Goal: Task Accomplishment & Management: Use online tool/utility

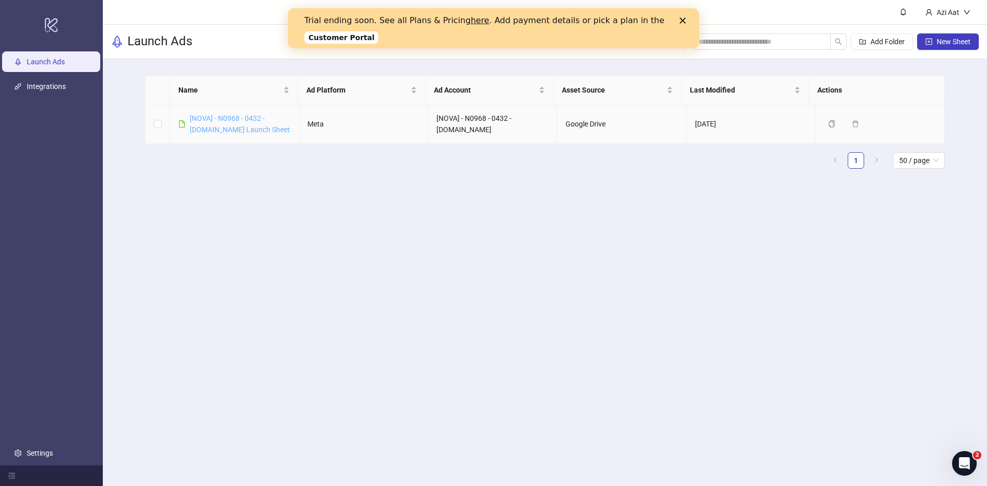
click at [252, 128] on link "[NOVA] - N0968 - 0432 - [DOMAIN_NAME] Launch Sheet" at bounding box center [240, 124] width 100 height 20
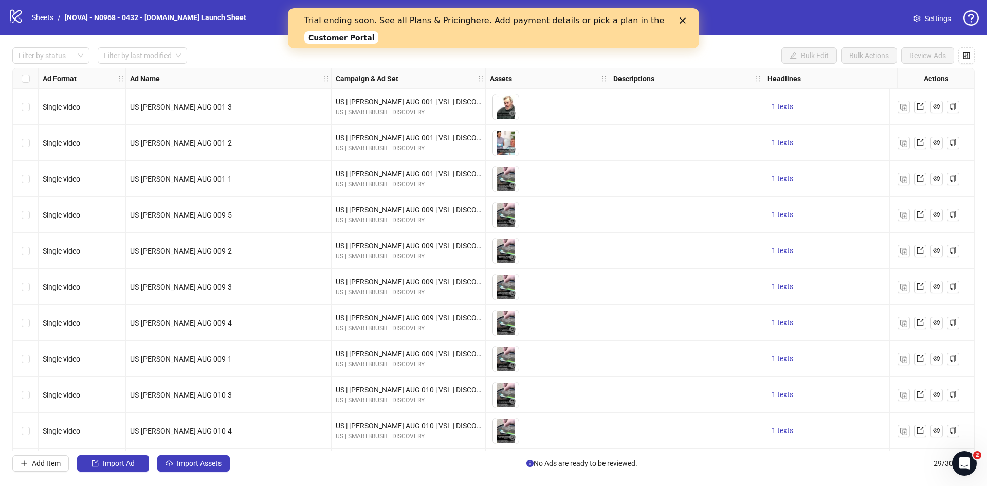
click at [685, 21] on icon "Close" at bounding box center [683, 20] width 6 height 6
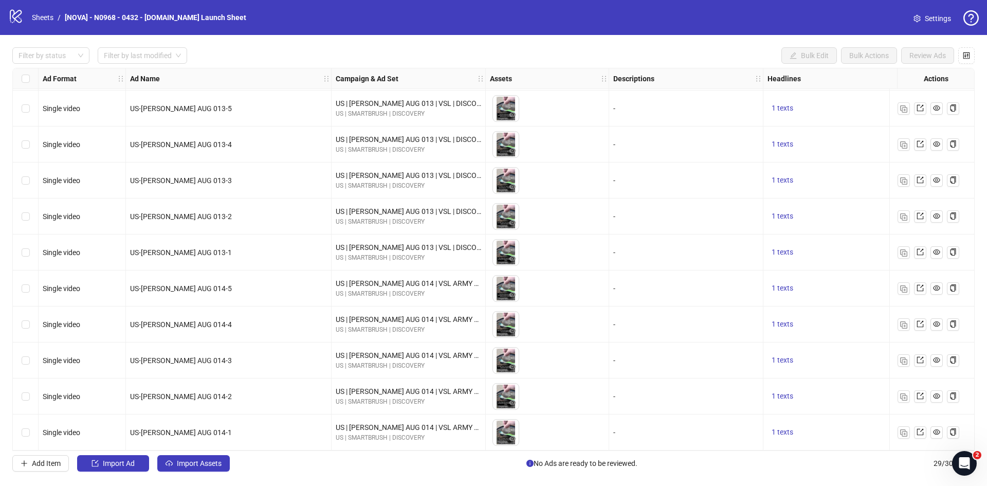
scroll to position [687, 0]
click at [128, 468] on button "Import Ad" at bounding box center [113, 463] width 72 height 16
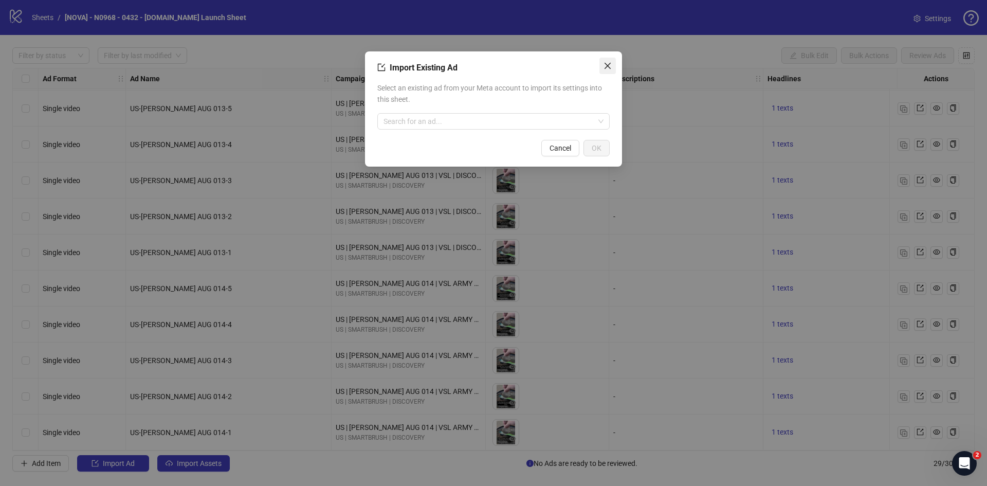
click at [614, 67] on span "Close" at bounding box center [608, 66] width 16 height 8
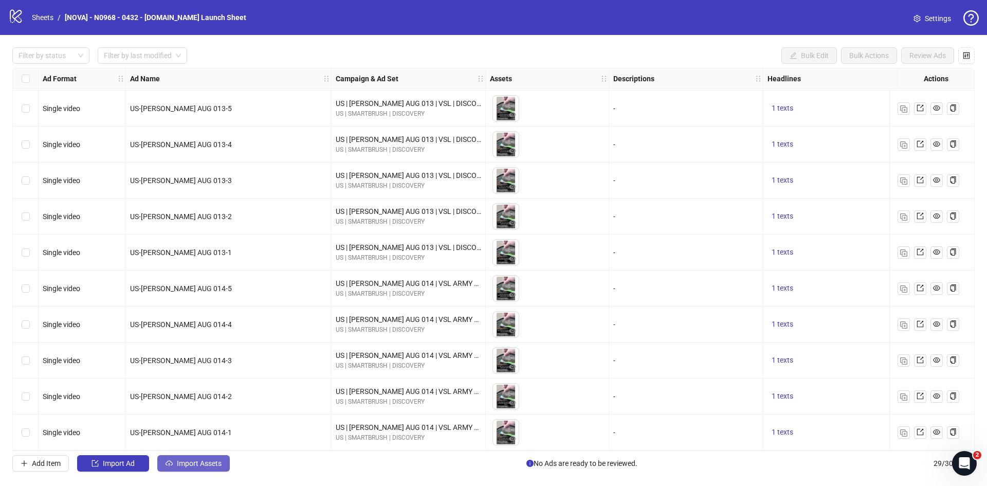
click at [200, 462] on span "Import Assets" at bounding box center [199, 463] width 45 height 8
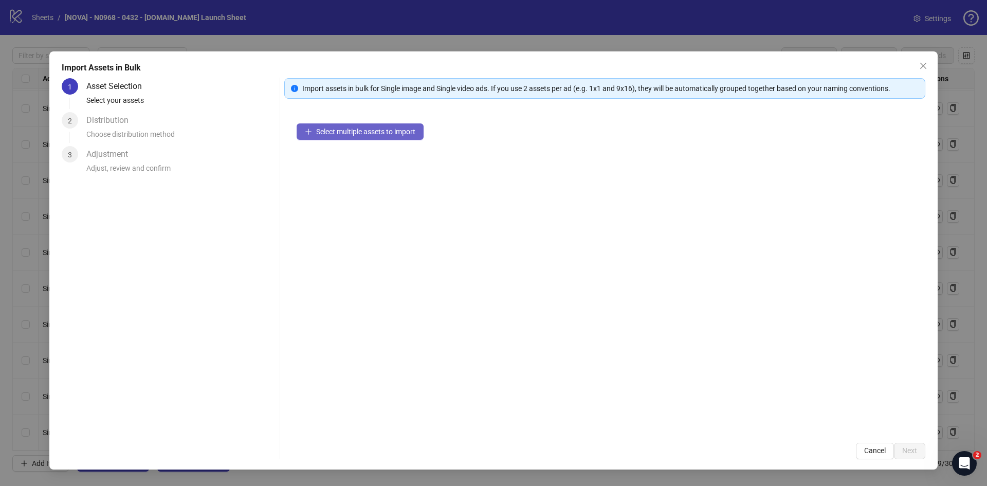
click at [352, 137] on button "Select multiple assets to import" at bounding box center [360, 131] width 127 height 16
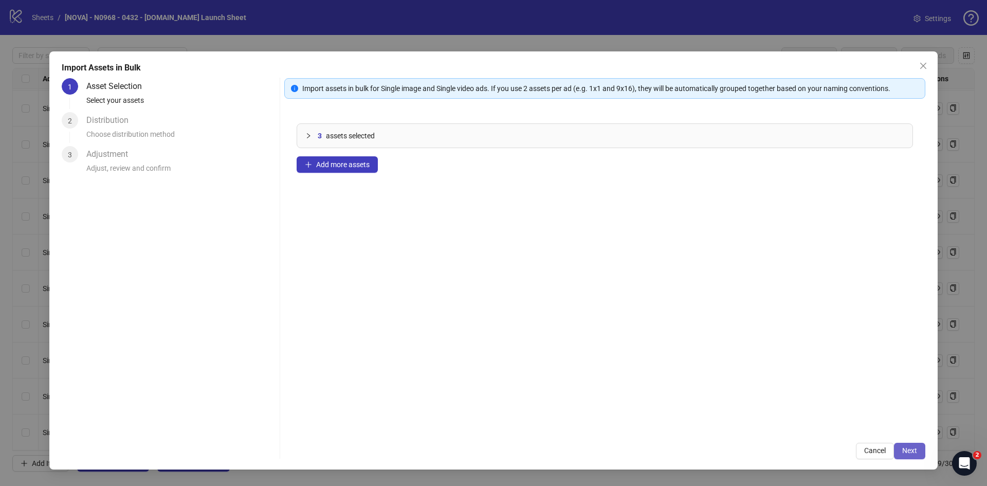
click at [913, 450] on span "Next" at bounding box center [910, 450] width 15 height 8
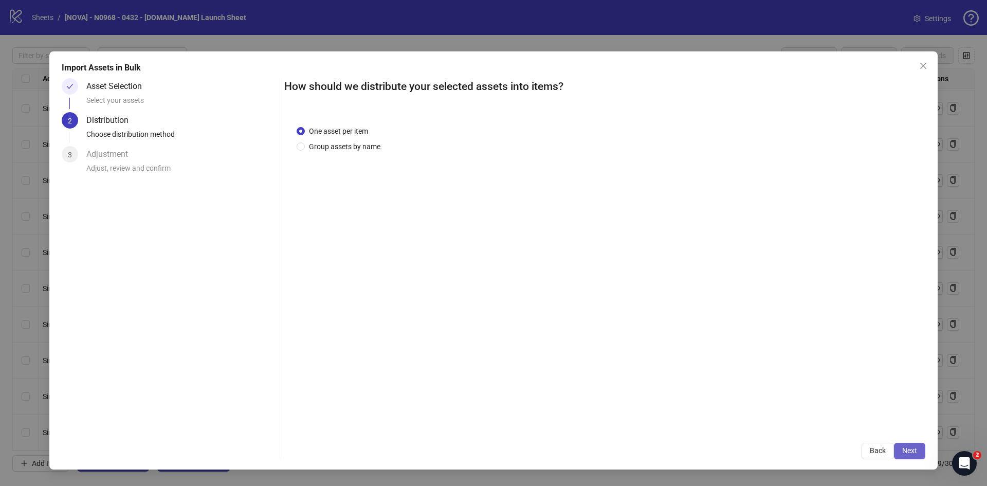
click at [912, 454] on span "Next" at bounding box center [910, 450] width 15 height 8
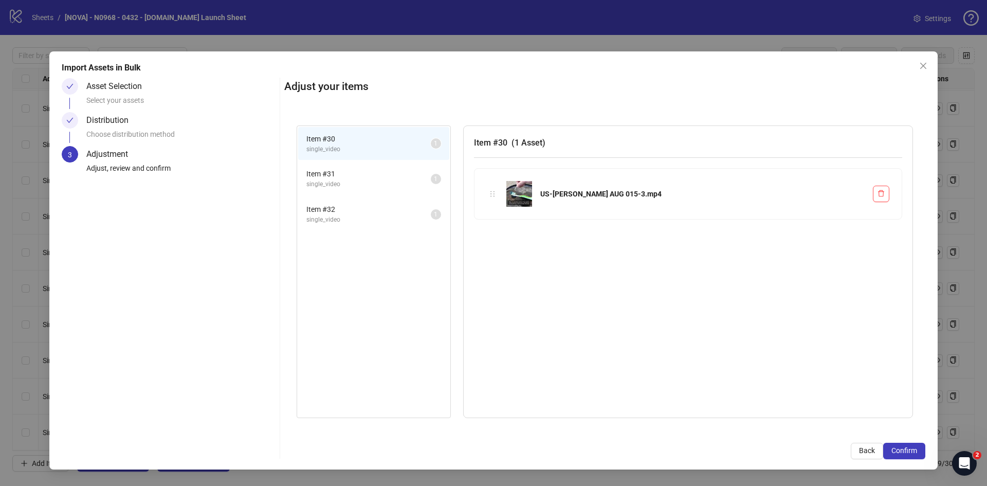
click at [912, 454] on span "Confirm" at bounding box center [905, 450] width 26 height 8
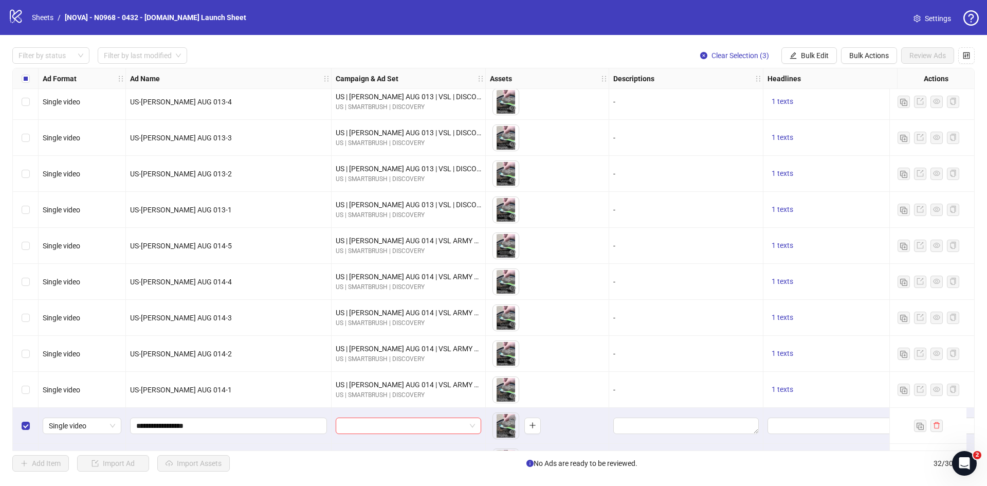
scroll to position [795, 0]
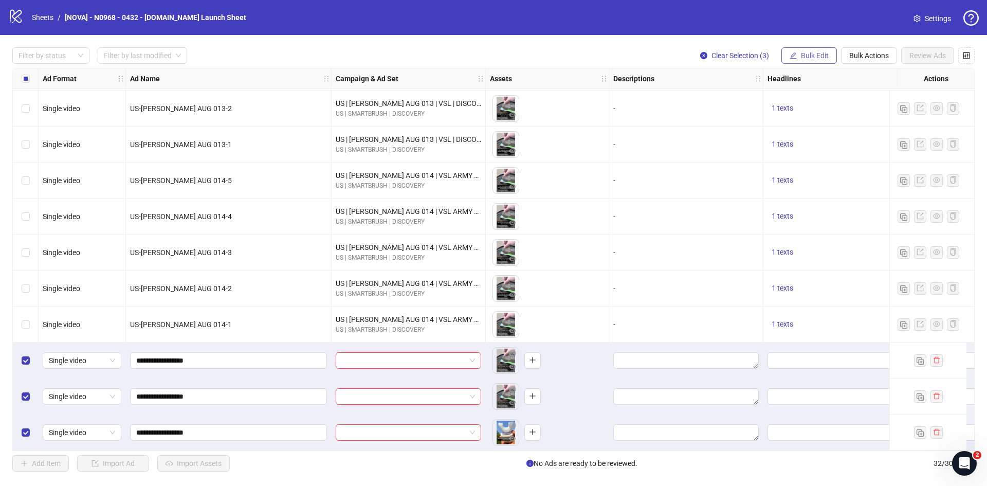
click at [794, 55] on icon "edit" at bounding box center [793, 55] width 7 height 7
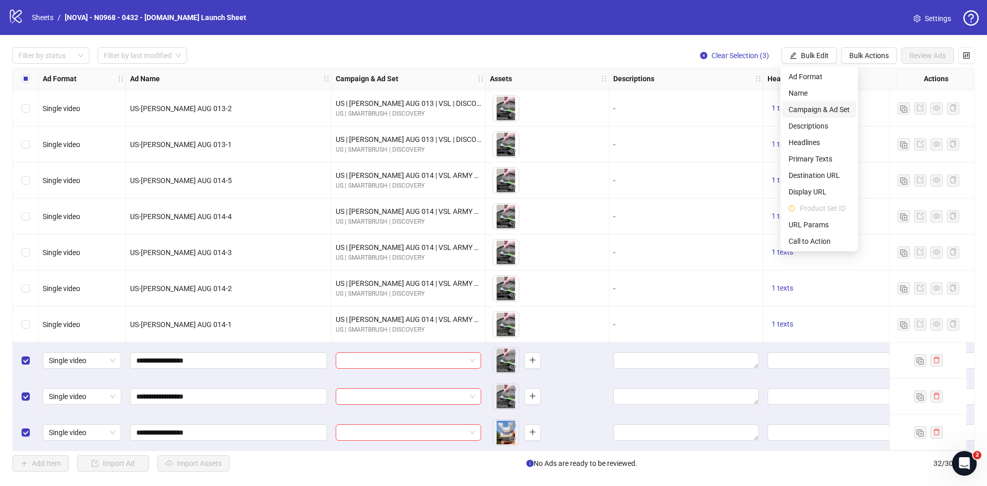
click at [794, 107] on span "Campaign & Ad Set" at bounding box center [819, 109] width 61 height 11
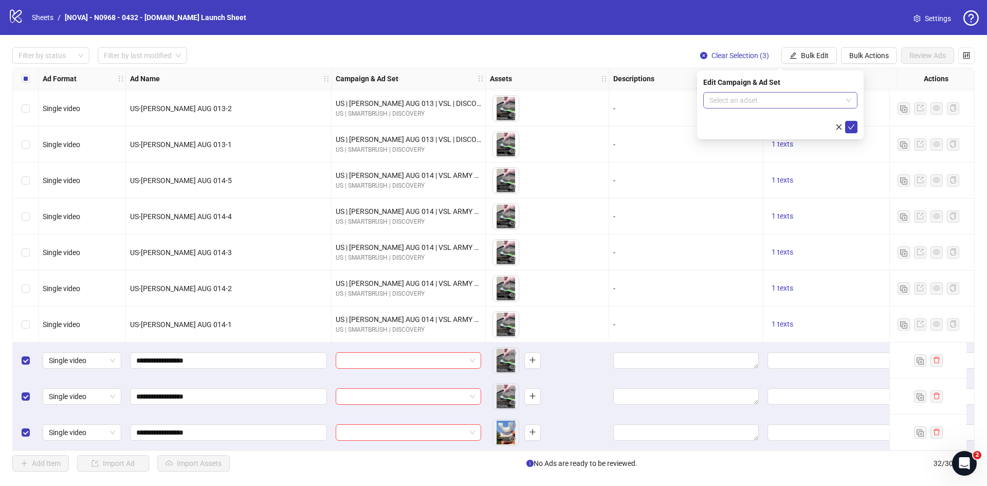
click at [775, 94] on input "search" at bounding box center [776, 100] width 133 height 15
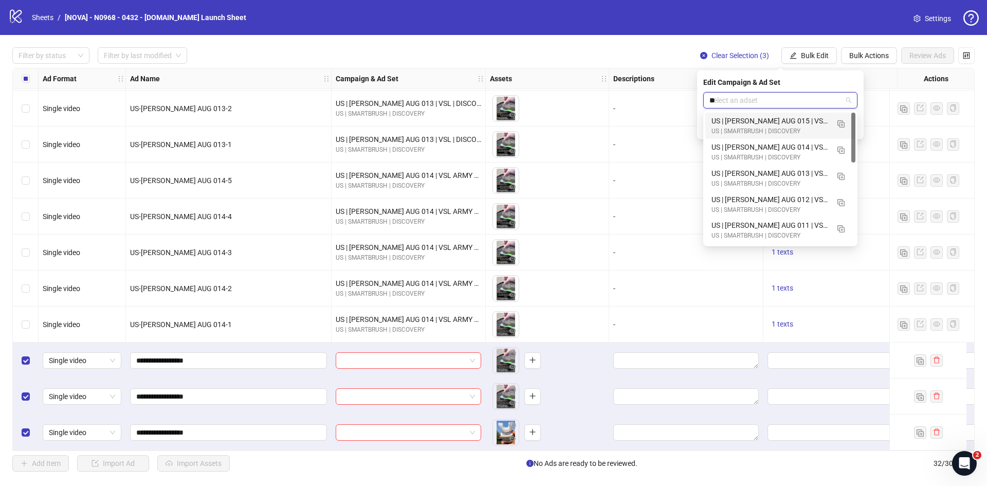
type input "***"
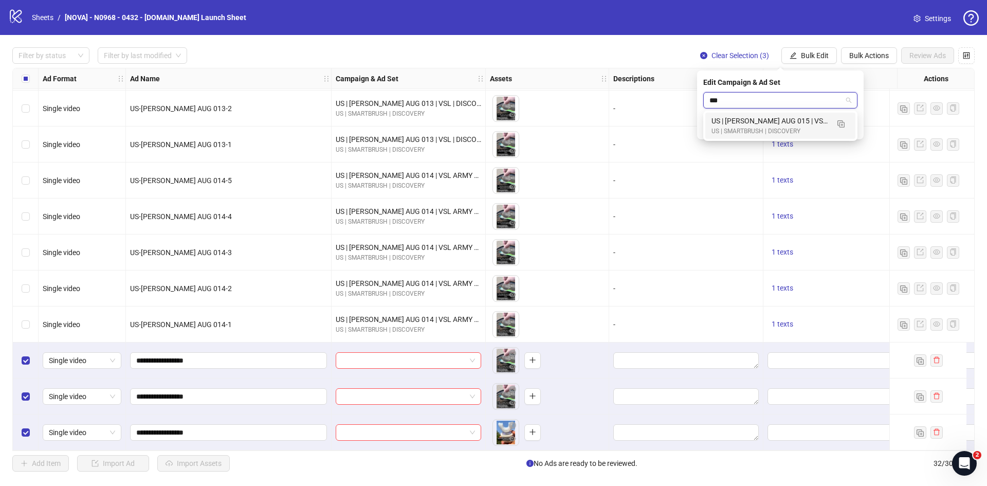
click at [809, 114] on div "US | [PERSON_NAME] AUG 015 | VSL | DISCOVERY | MYST SCRIPT US | SMARTBRUSH | DI…" at bounding box center [781, 126] width 150 height 26
click at [846, 123] on button "submit" at bounding box center [851, 127] width 12 height 12
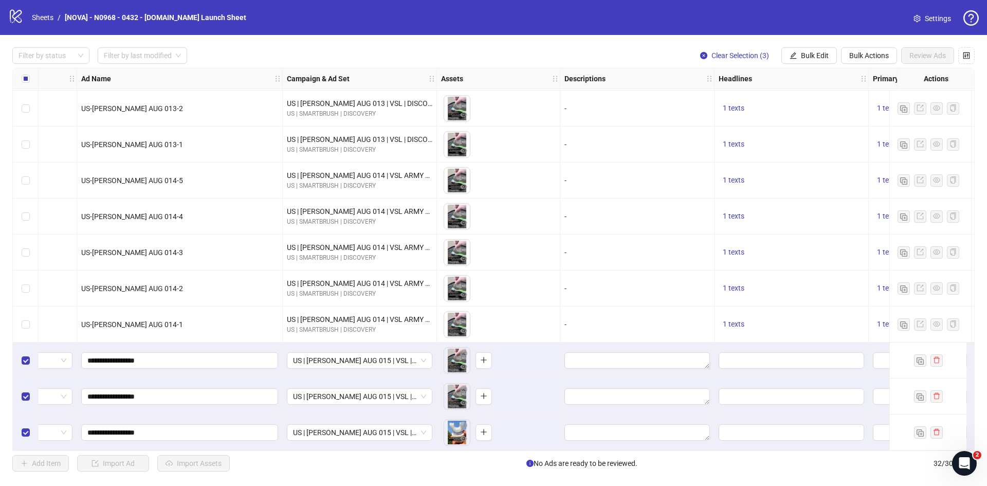
scroll to position [795, 331]
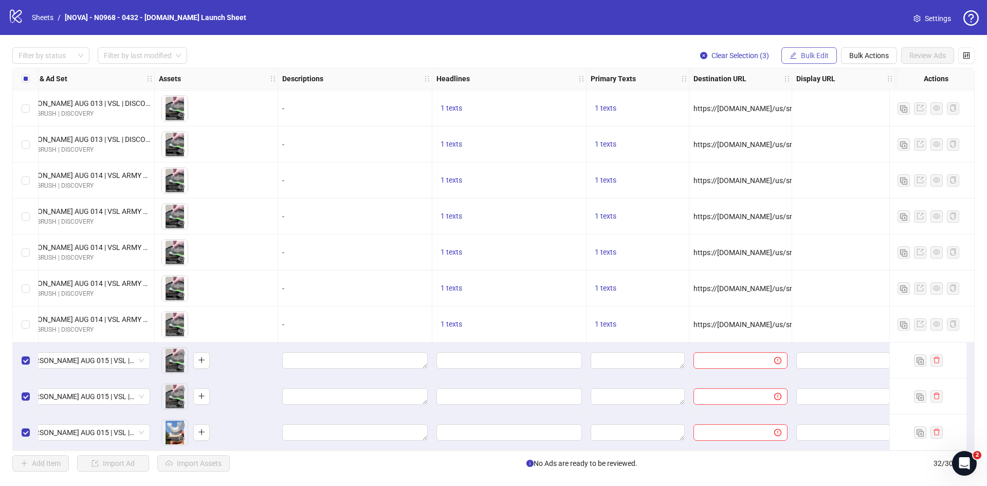
click at [800, 53] on button "Bulk Edit" at bounding box center [810, 55] width 56 height 16
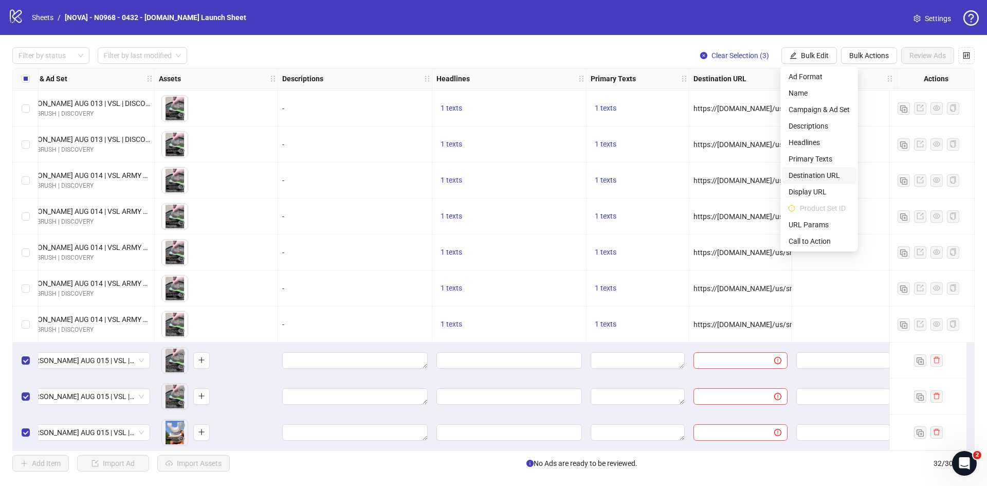
click at [823, 175] on span "Destination URL" at bounding box center [819, 175] width 61 height 11
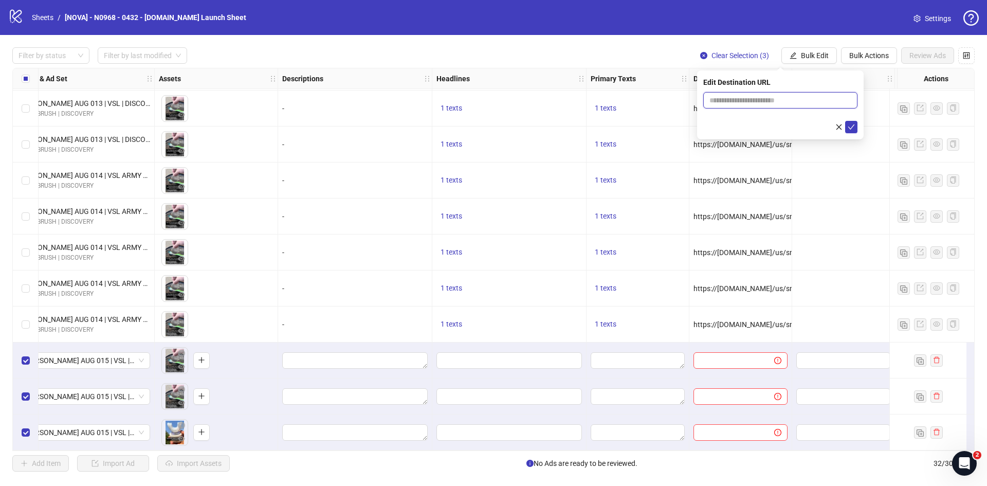
click at [780, 99] on input "text" at bounding box center [777, 100] width 134 height 11
paste input "**********"
type input "**********"
click at [855, 125] on icon "check" at bounding box center [851, 126] width 7 height 7
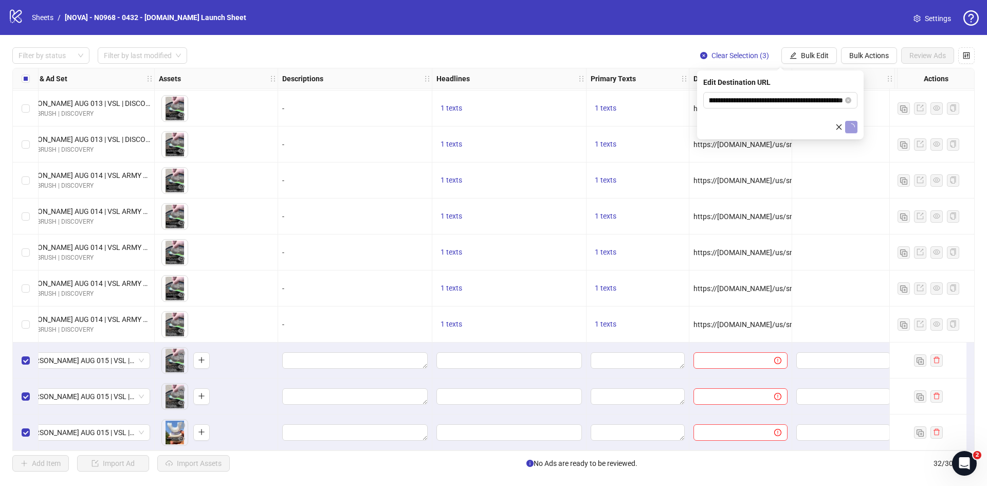
scroll to position [0, 0]
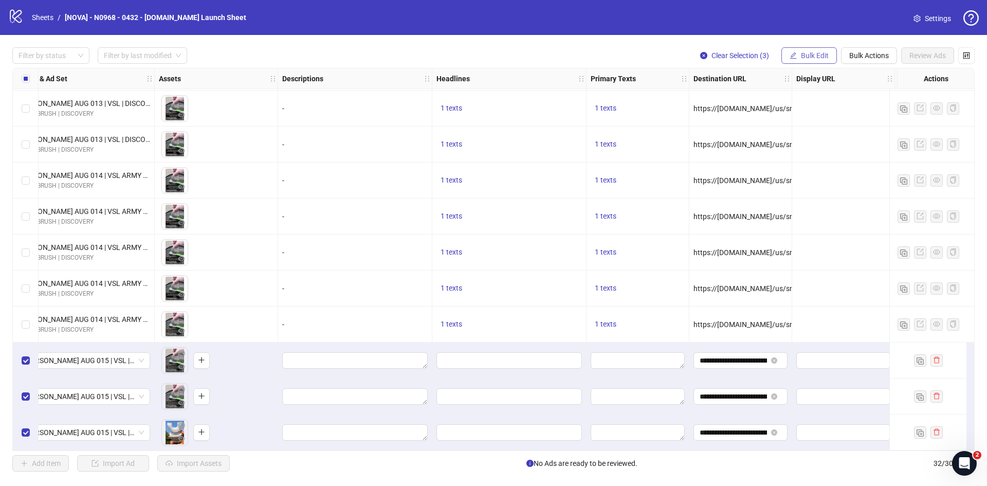
click at [809, 49] on button "Bulk Edit" at bounding box center [810, 55] width 56 height 16
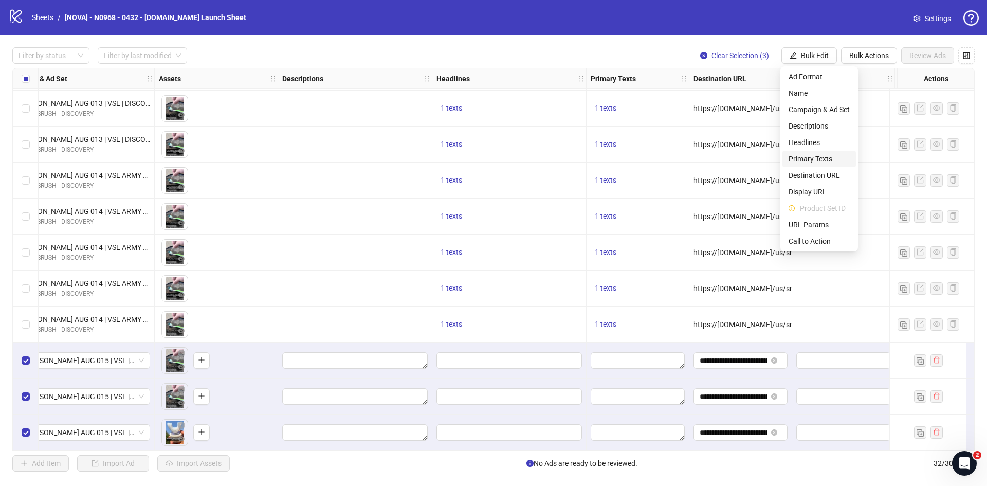
click at [825, 159] on span "Primary Texts" at bounding box center [819, 158] width 61 height 11
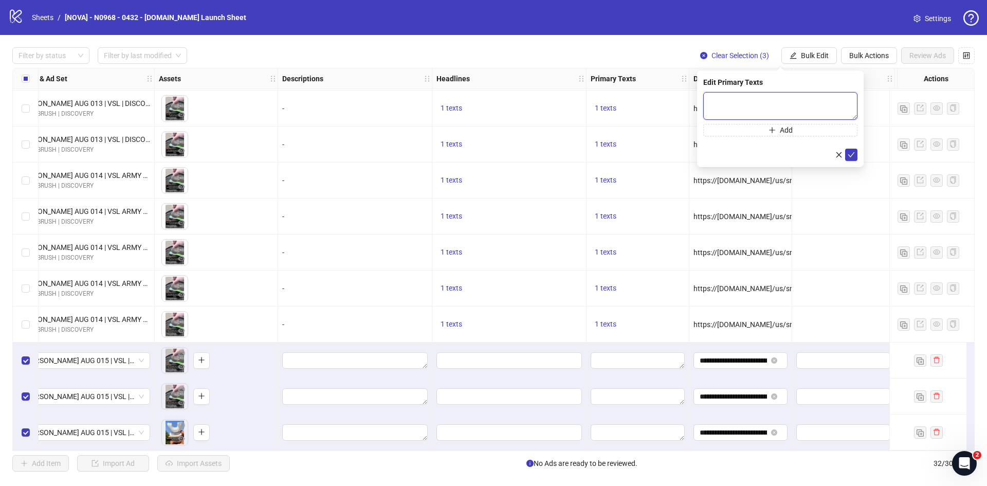
click at [765, 100] on textarea at bounding box center [781, 106] width 154 height 28
paste textarea "**********"
type textarea "**********"
click at [849, 152] on icon "check" at bounding box center [851, 154] width 7 height 7
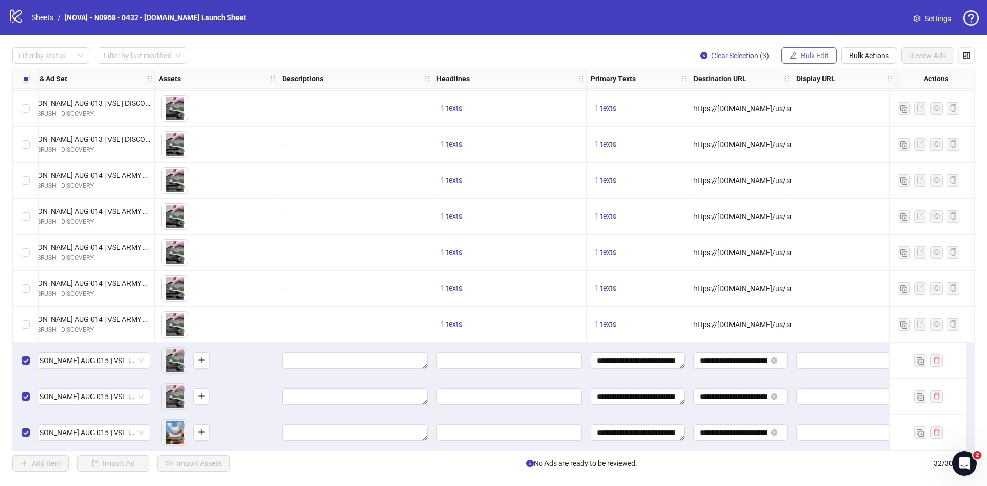
click at [828, 55] on button "Bulk Edit" at bounding box center [810, 55] width 56 height 16
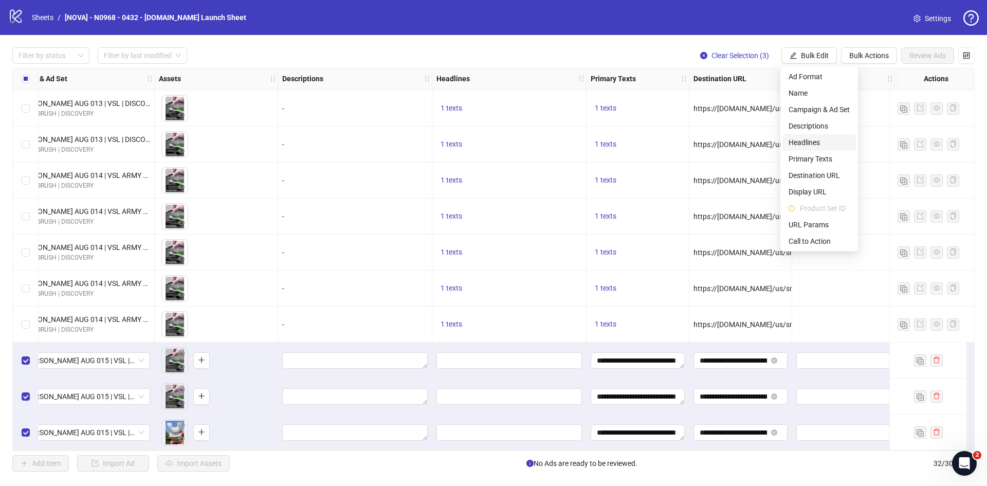
click at [823, 147] on span "Headlines" at bounding box center [819, 142] width 61 height 11
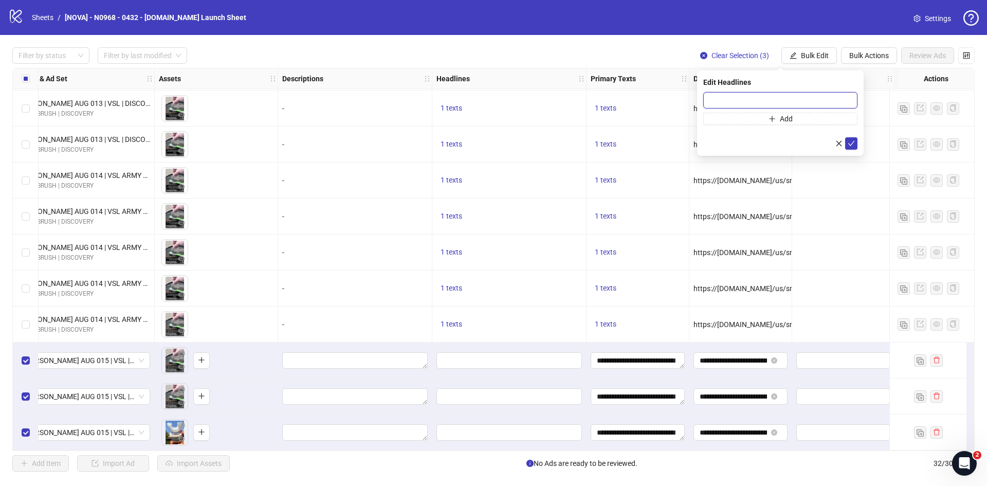
click at [760, 103] on input "text" at bounding box center [781, 100] width 154 height 16
paste input "**********"
click at [764, 98] on div "Press Shift+Enter to add new input" at bounding box center [781, 97] width 119 height 17
click at [717, 96] on input "**********" at bounding box center [781, 100] width 154 height 16
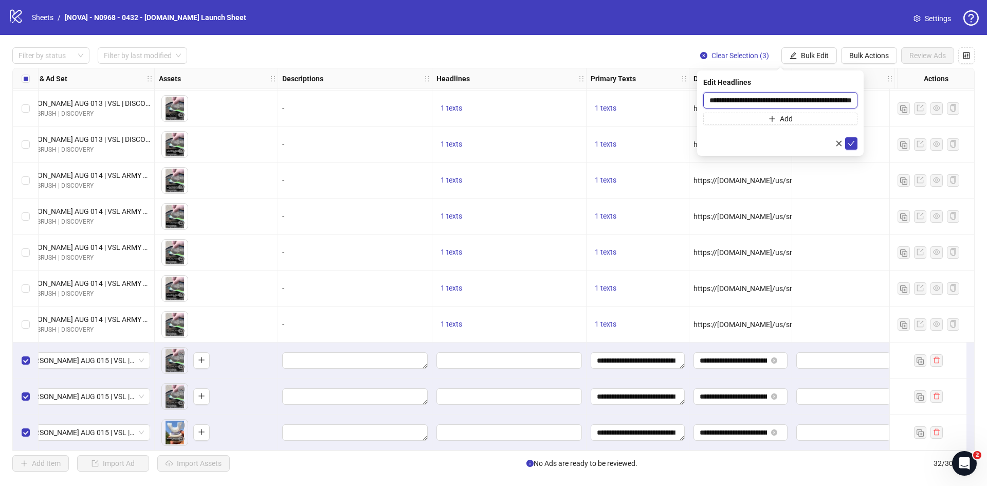
paste input "text"
type input "**********"
click at [855, 147] on button "submit" at bounding box center [851, 143] width 12 height 12
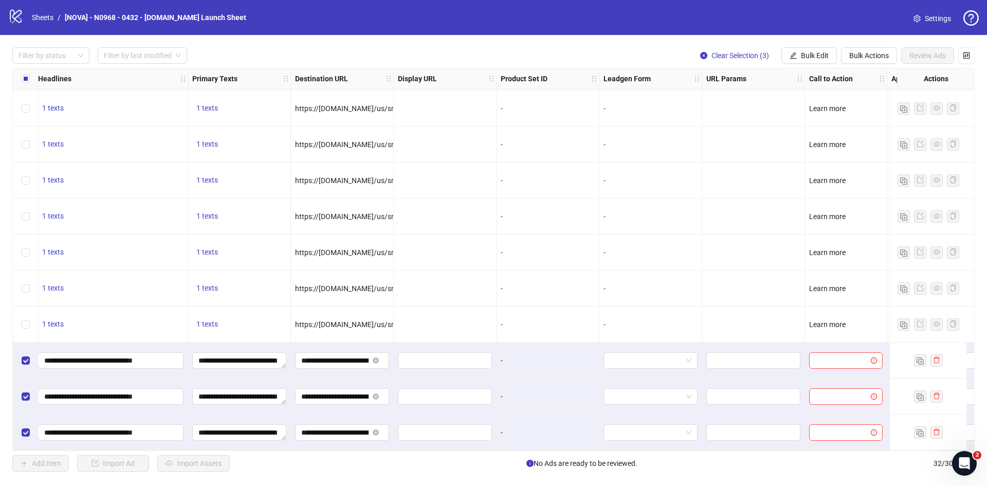
scroll to position [795, 821]
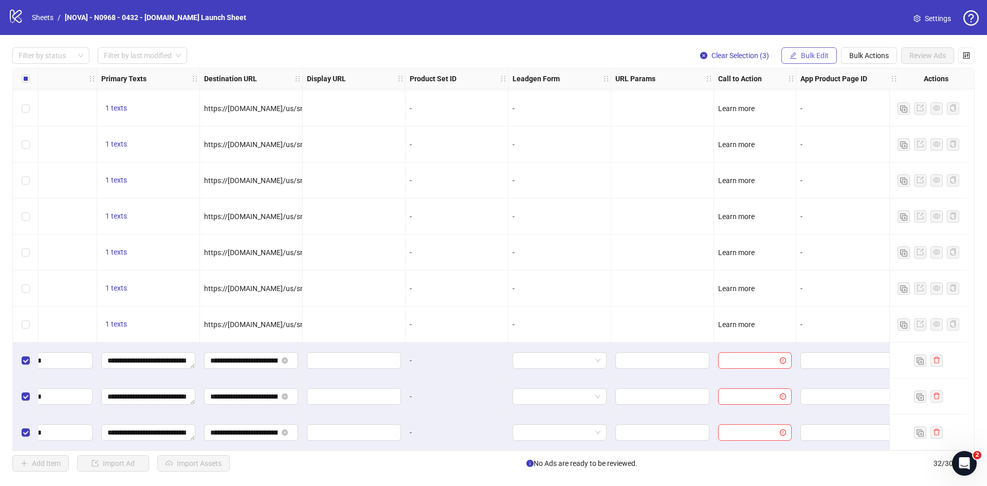
click at [806, 51] on span "Bulk Edit" at bounding box center [815, 55] width 28 height 8
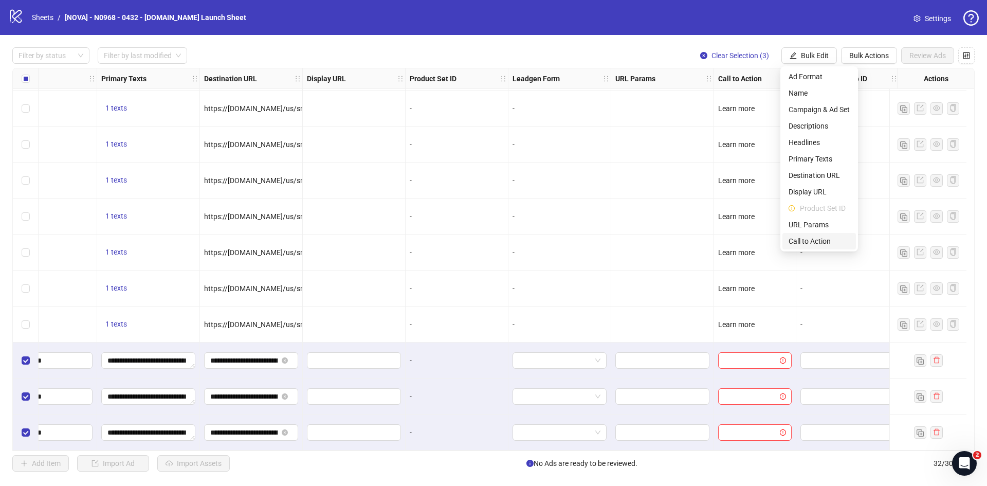
click at [810, 239] on span "Call to Action" at bounding box center [819, 241] width 61 height 11
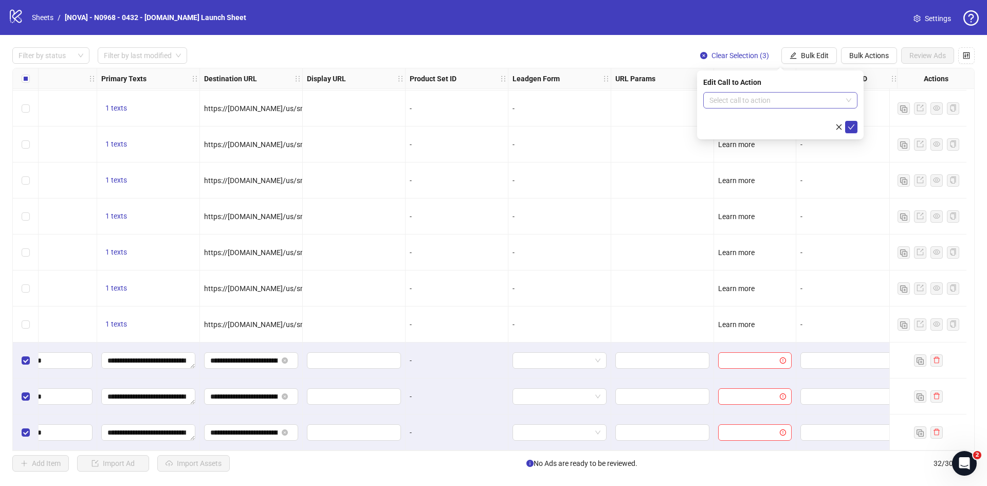
click at [766, 94] on input "search" at bounding box center [776, 100] width 133 height 15
type input "****"
click at [746, 120] on div "Learn more" at bounding box center [781, 120] width 138 height 11
click at [853, 130] on span "submit" at bounding box center [851, 127] width 7 height 8
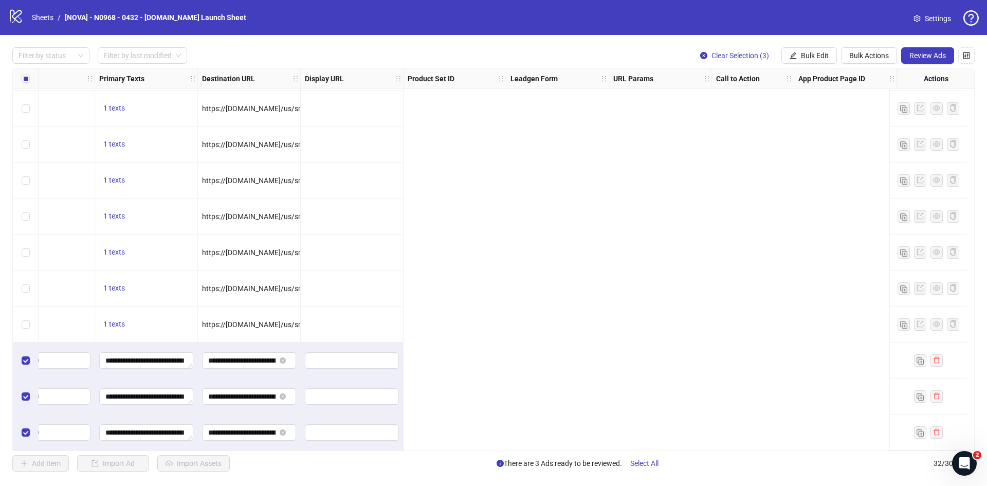
scroll to position [795, 0]
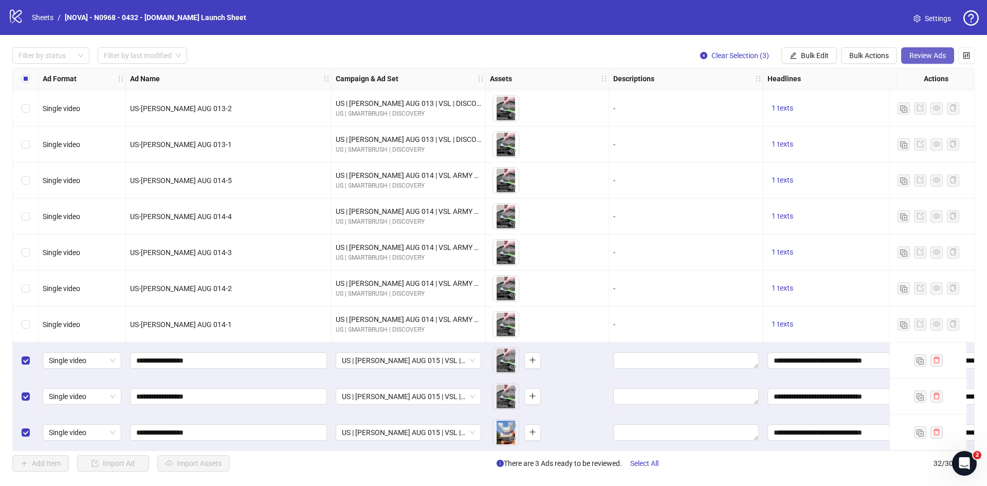
click at [929, 58] on span "Review Ads" at bounding box center [928, 55] width 37 height 8
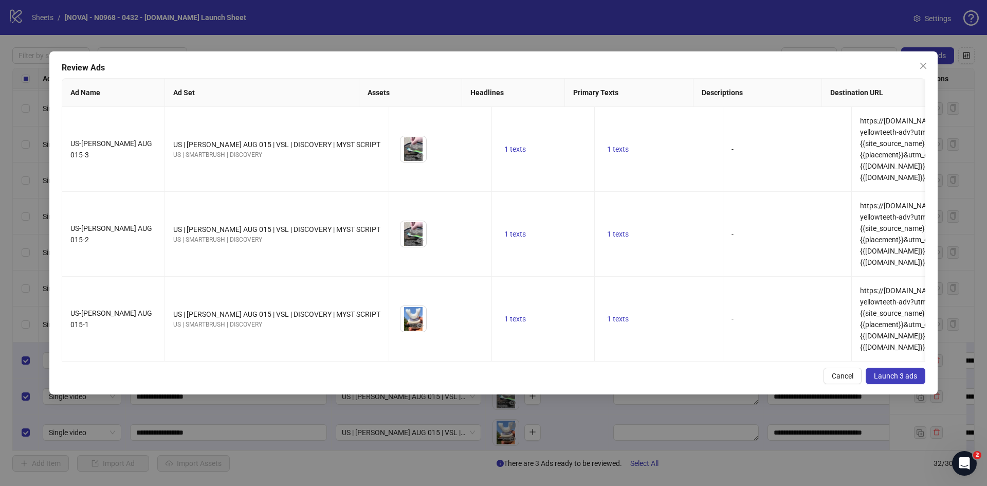
click at [896, 372] on span "Launch 3 ads" at bounding box center [895, 376] width 43 height 8
